Goal: Complete application form

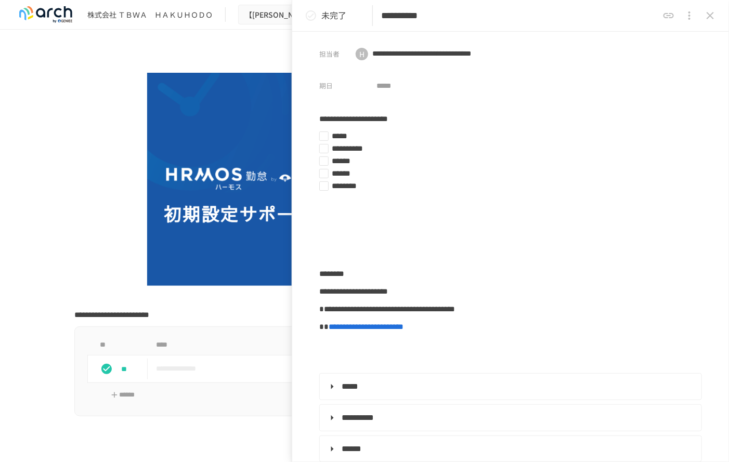
type textarea "**********"
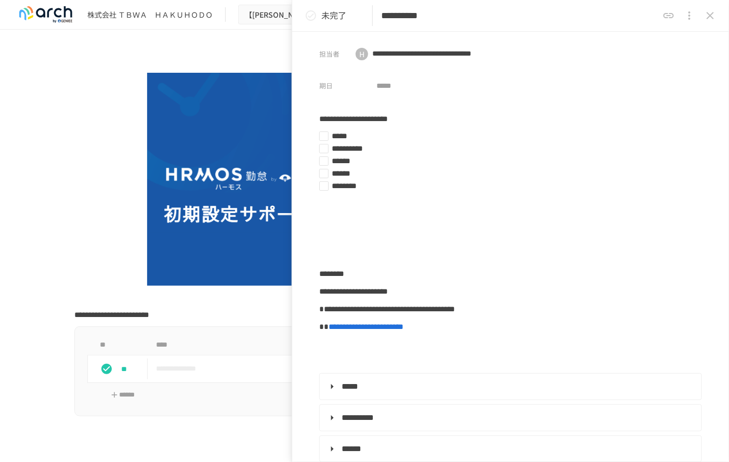
type textarea "**********"
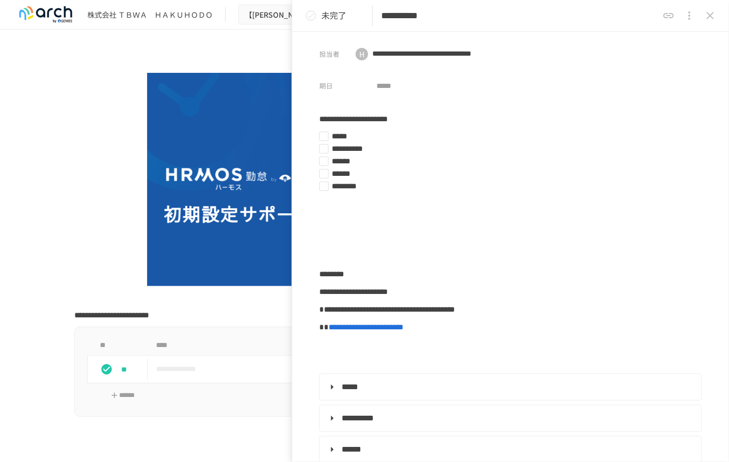
type textarea "**********"
